Goal: Information Seeking & Learning: Learn about a topic

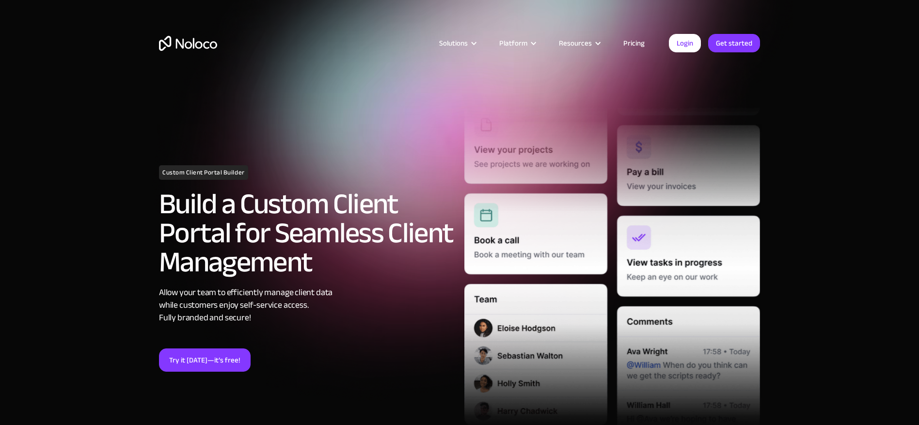
click at [629, 42] on link "Pricing" at bounding box center [634, 43] width 46 height 13
